Goal: Navigation & Orientation: Find specific page/section

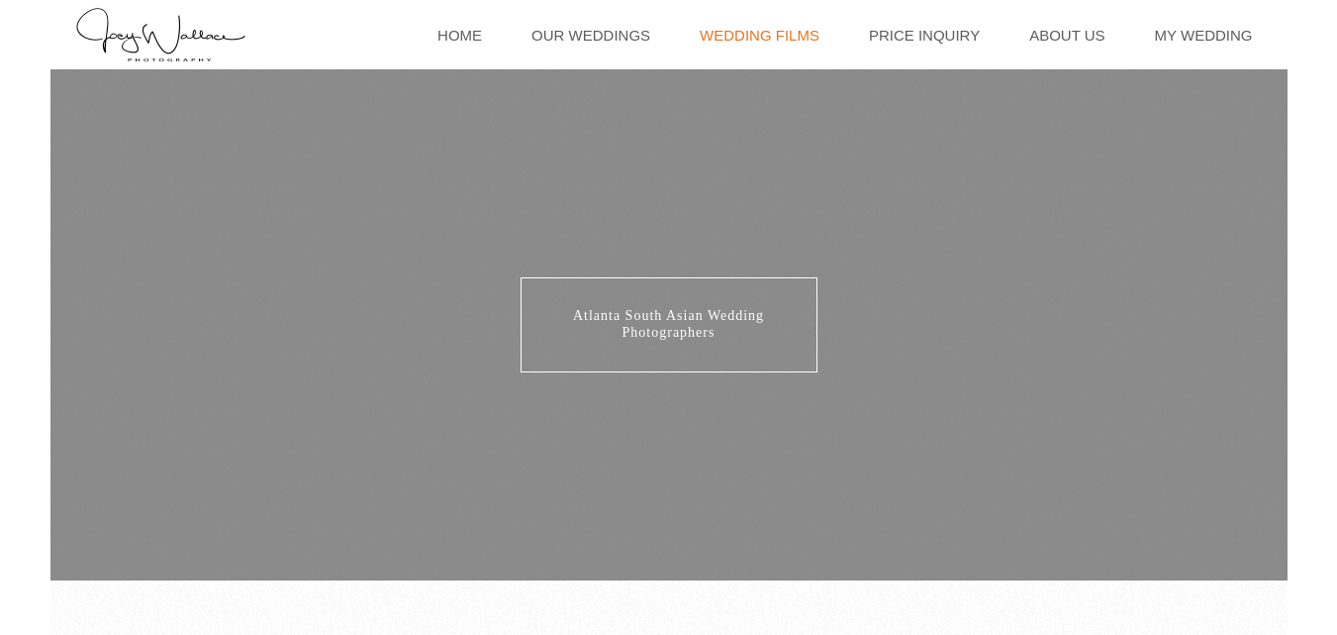
click at [693, 36] on link "Wedding Films" at bounding box center [760, 34] width 140 height 69
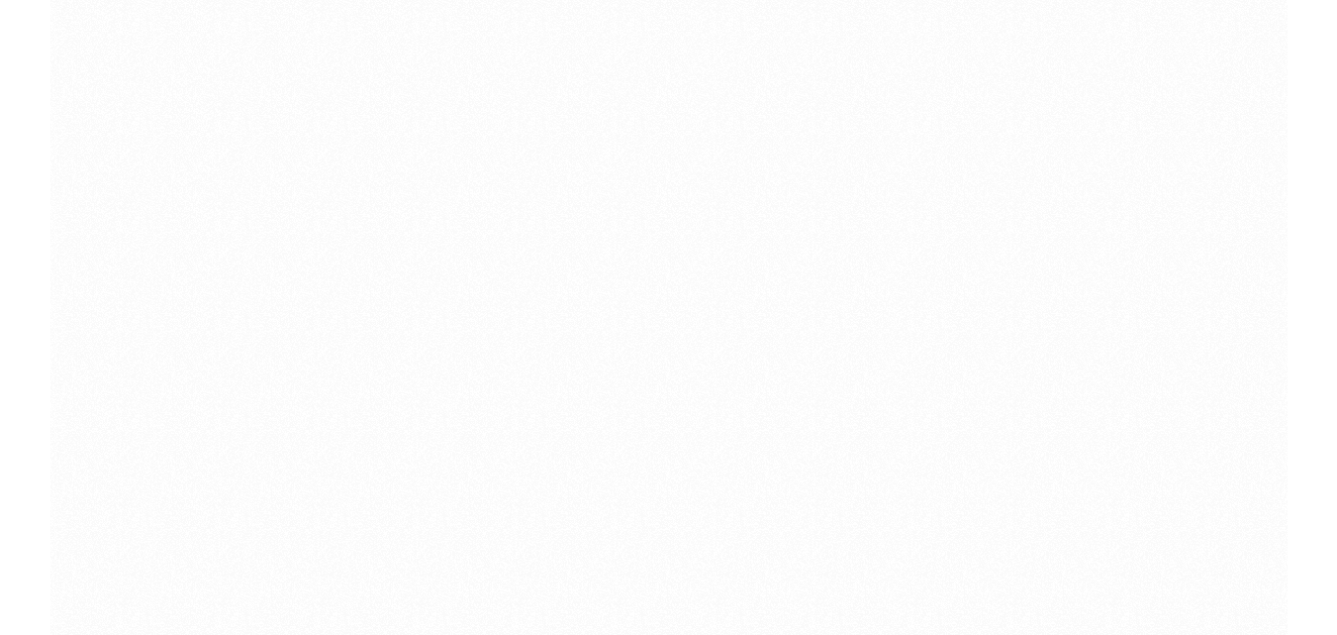
scroll to position [1893, 0]
